Goal: Task Accomplishment & Management: Manage account settings

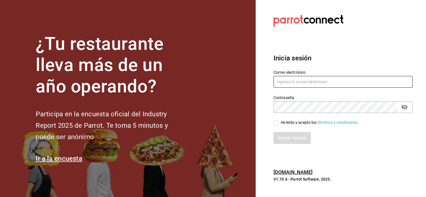
click at [293, 84] on input "text" at bounding box center [342, 82] width 139 height 12
type input "[EMAIL_ADDRESS][DOMAIN_NAME]"
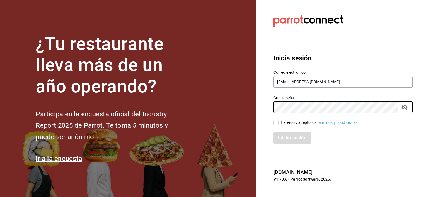
click at [275, 125] on input "He leído y acepto los Términos y condiciones." at bounding box center [275, 122] width 5 height 5
checkbox input "true"
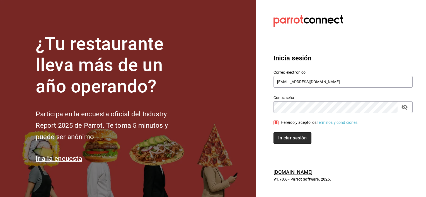
click at [293, 139] on button "Iniciar sesión" at bounding box center [292, 138] width 38 height 12
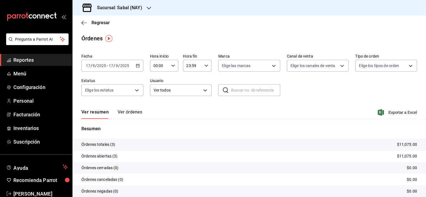
click at [131, 110] on button "Ver órdenes" at bounding box center [130, 113] width 25 height 9
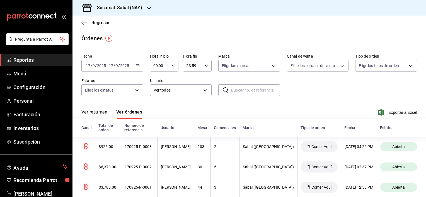
scroll to position [10, 0]
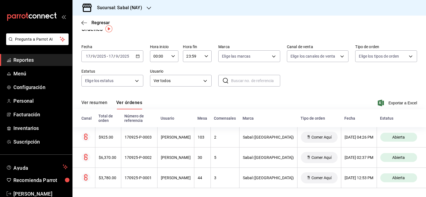
click at [177, 101] on div "Ver resumen Ver órdenes Exportar a Excel" at bounding box center [248, 101] width 335 height 16
click at [177, 104] on div "Ver resumen Ver órdenes Exportar a Excel" at bounding box center [248, 101] width 335 height 16
click at [82, 23] on icon "button" at bounding box center [84, 22] width 6 height 5
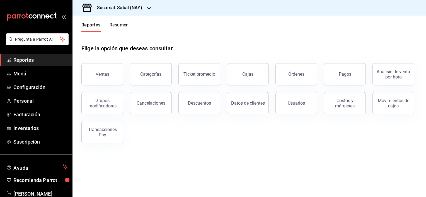
click at [147, 9] on icon "button" at bounding box center [149, 8] width 4 height 4
click at [130, 35] on div "Flamingos Golf" at bounding box center [114, 37] width 75 height 6
click at [168, 75] on button "Categorías" at bounding box center [151, 74] width 42 height 22
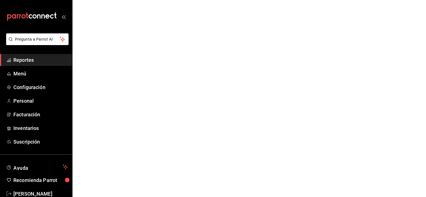
click at [23, 60] on span "Reportes" at bounding box center [40, 60] width 54 height 8
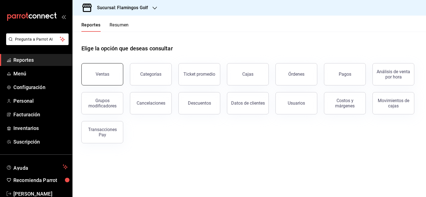
click at [110, 75] on button "Ventas" at bounding box center [102, 74] width 42 height 22
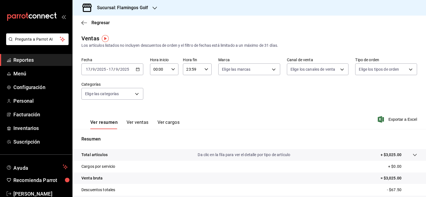
click at [129, 71] on input "2025" at bounding box center [124, 69] width 9 height 4
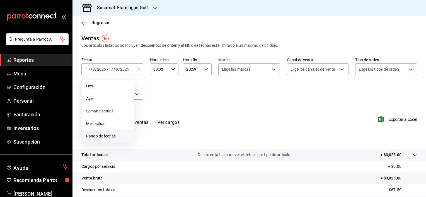
click at [109, 136] on span "Rango de fechas" at bounding box center [107, 136] width 43 height 6
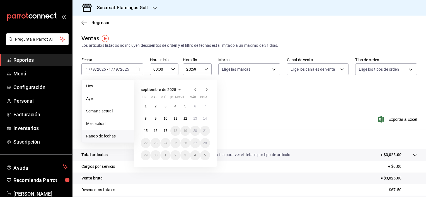
click at [149, 88] on span "septiembre de 2025" at bounding box center [158, 89] width 35 height 4
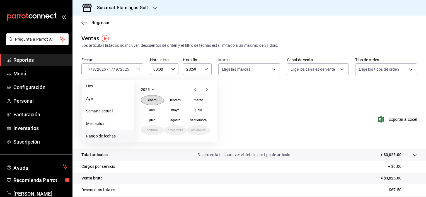
click at [152, 99] on abbr "enero" at bounding box center [152, 100] width 9 height 4
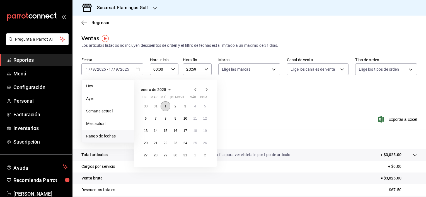
click at [166, 104] on abbr "1" at bounding box center [165, 106] width 2 height 4
click at [207, 91] on icon "button" at bounding box center [206, 89] width 7 height 7
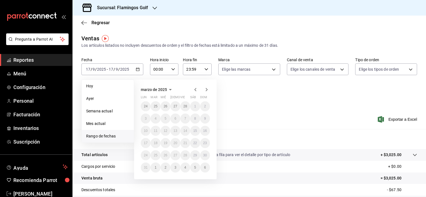
click at [213, 91] on div "marzo de 2025 lun mar mié jue vie sáb dom 24 25 26 27 28 1 2 3 4 5 6 7 8 9 10 1…" at bounding box center [175, 130] width 82 height 100
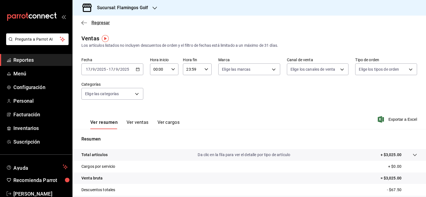
click at [84, 22] on icon "button" at bounding box center [84, 22] width 6 height 5
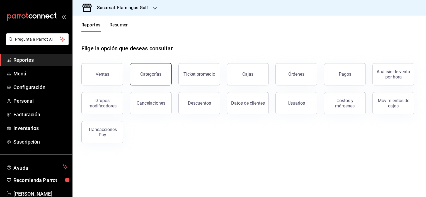
click at [164, 77] on button "Categorías" at bounding box center [151, 74] width 42 height 22
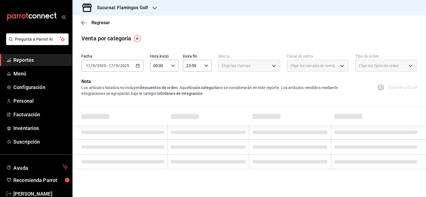
click at [138, 67] on icon "button" at bounding box center [138, 66] width 4 height 4
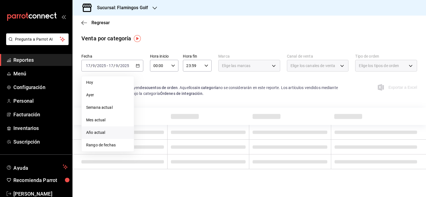
click at [110, 133] on span "Año actual" at bounding box center [107, 133] width 43 height 6
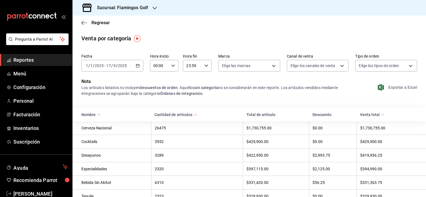
click at [396, 86] on span "Exportar a Excel" at bounding box center [398, 87] width 38 height 7
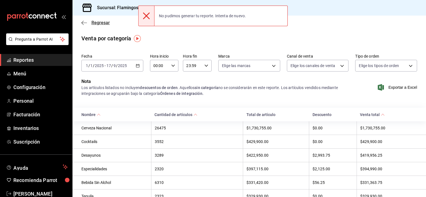
click at [85, 23] on icon "button" at bounding box center [84, 23] width 6 height 0
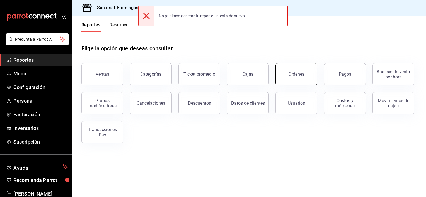
click at [307, 74] on button "Órdenes" at bounding box center [296, 74] width 42 height 22
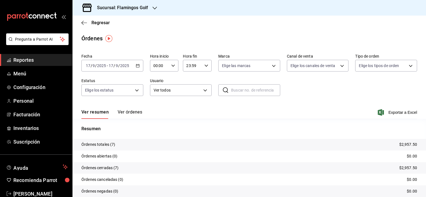
click at [138, 67] on icon "button" at bounding box center [138, 66] width 4 height 4
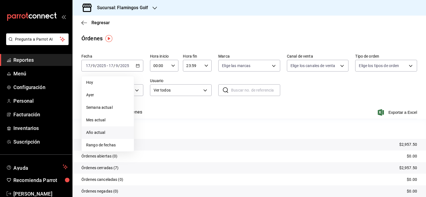
click at [111, 132] on span "Año actual" at bounding box center [107, 133] width 43 height 6
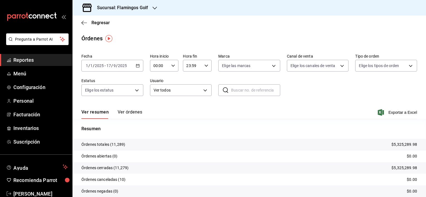
click at [395, 113] on span "Exportar a Excel" at bounding box center [398, 112] width 38 height 7
click at [85, 23] on icon "button" at bounding box center [84, 22] width 6 height 5
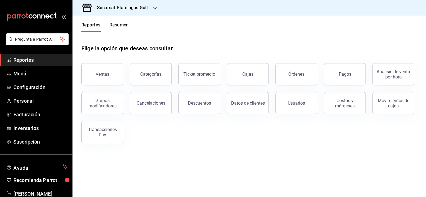
click at [147, 11] on h3 "Sucursal: Flamingos Golf" at bounding box center [119, 7] width 55 height 7
click at [98, 25] on span "Sabal (NAY)" at bounding box center [87, 24] width 21 height 6
click at [298, 82] on button "Órdenes" at bounding box center [296, 74] width 42 height 22
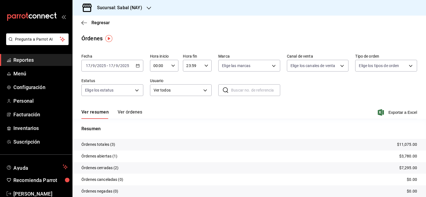
click at [135, 113] on button "Ver órdenes" at bounding box center [130, 113] width 25 height 9
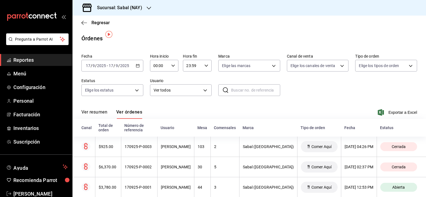
scroll to position [10, 0]
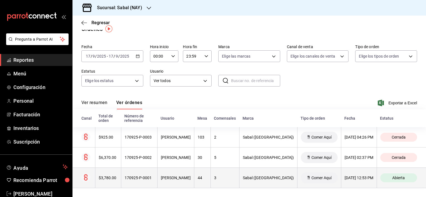
click at [149, 178] on div "170925-P-0001" at bounding box center [139, 178] width 29 height 4
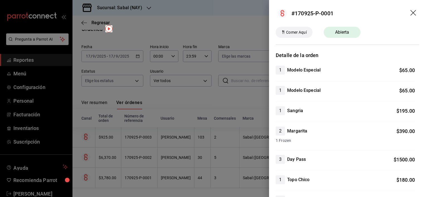
click at [410, 15] on icon "drag" at bounding box center [413, 13] width 6 height 6
